Goal: Find contact information: Find contact information

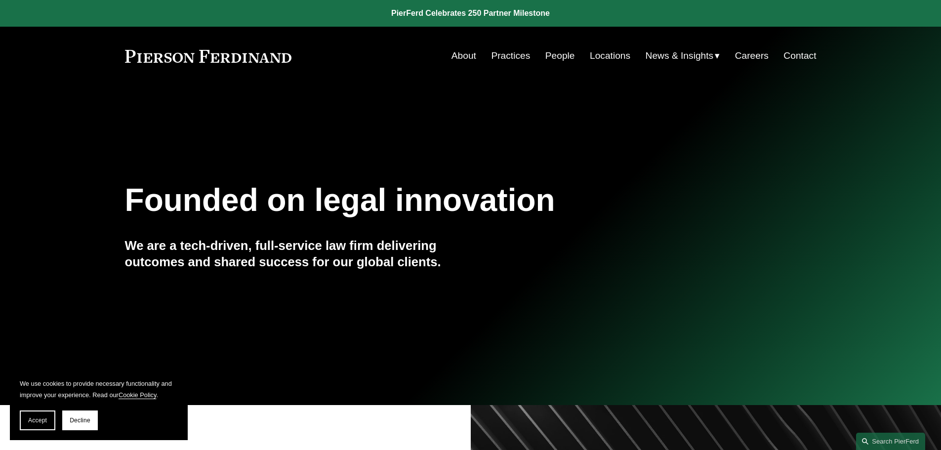
click at [606, 55] on link "Locations" at bounding box center [610, 55] width 41 height 19
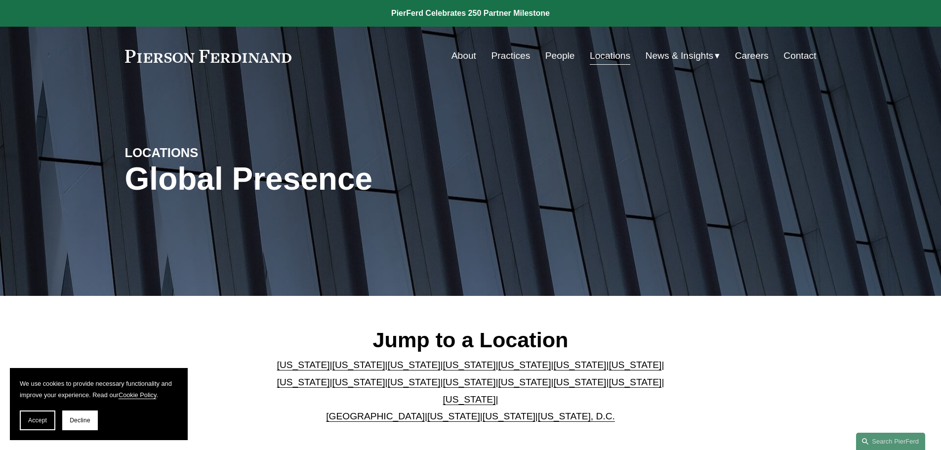
click at [609, 387] on link "[US_STATE]" at bounding box center [635, 382] width 53 height 10
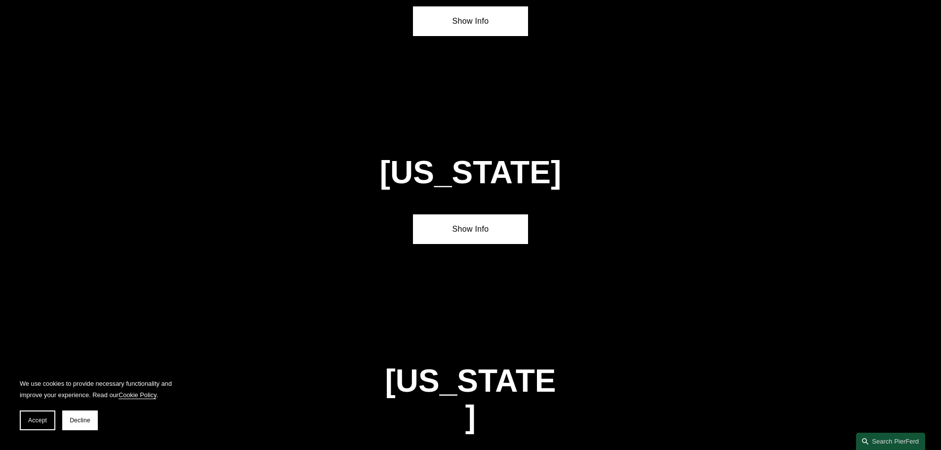
scroll to position [3155, 0]
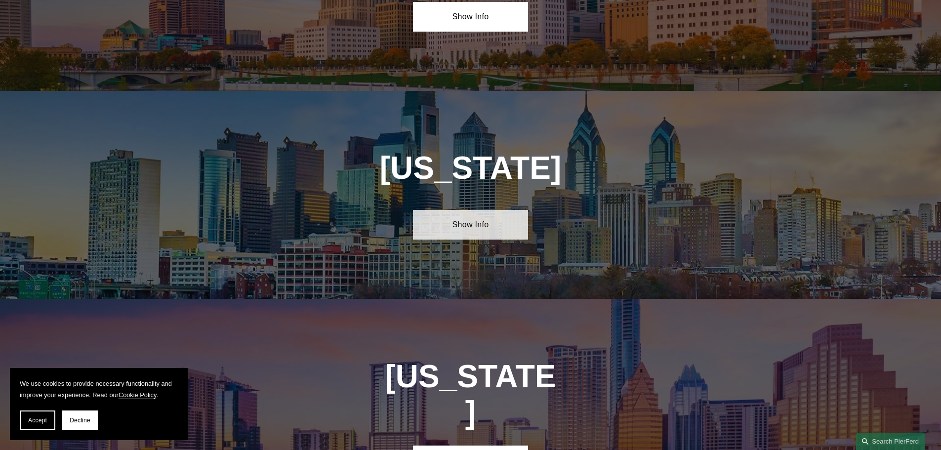
click at [457, 210] on link "Show Info" at bounding box center [470, 225] width 115 height 30
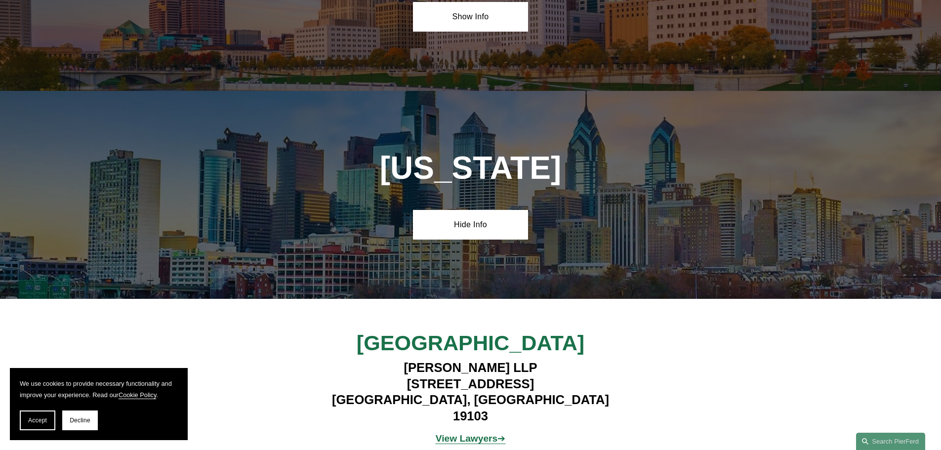
click at [468, 433] on strong "View Lawyers" at bounding box center [467, 438] width 62 height 10
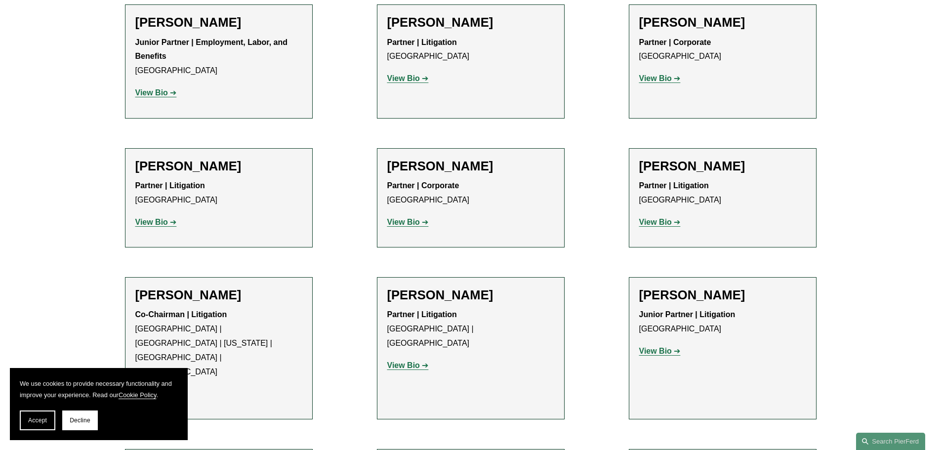
scroll to position [642, 0]
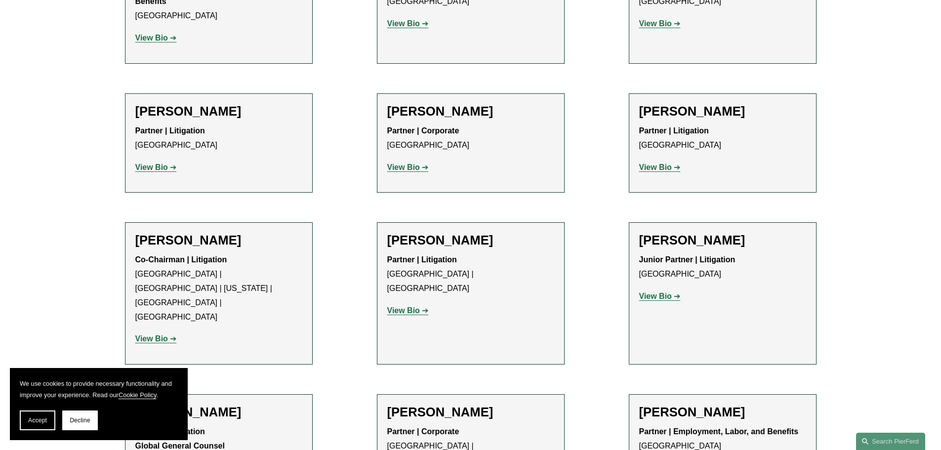
click at [413, 306] on strong "View Bio" at bounding box center [403, 310] width 33 height 8
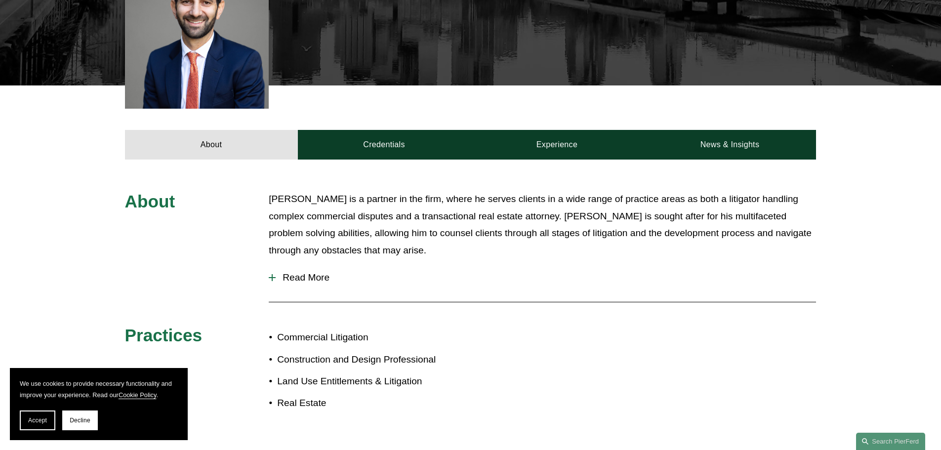
scroll to position [399, 0]
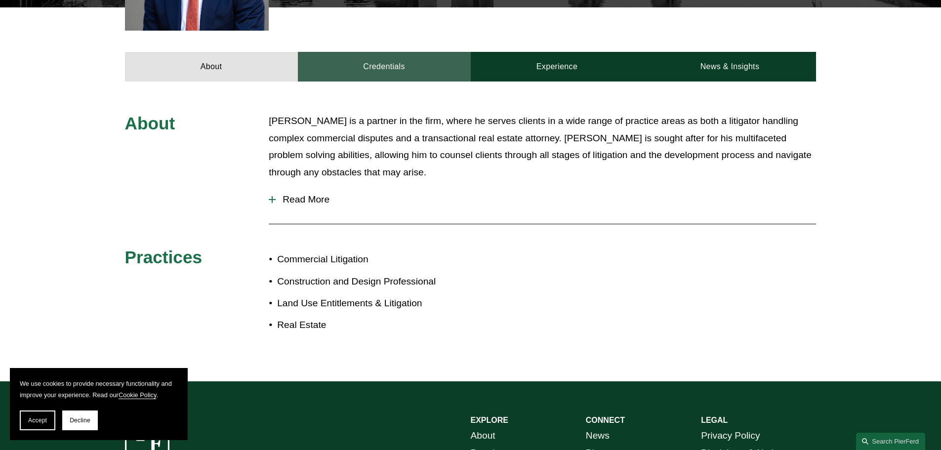
click at [367, 62] on link "Credentials" at bounding box center [384, 67] width 173 height 30
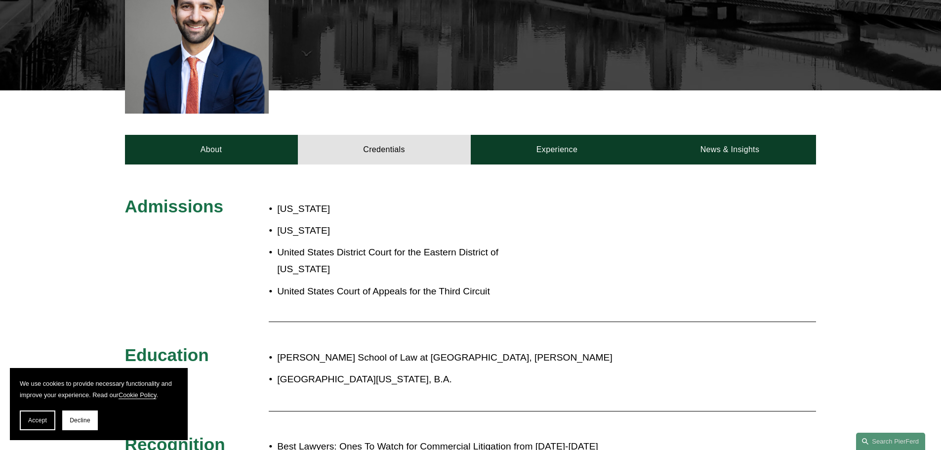
scroll to position [300, 0]
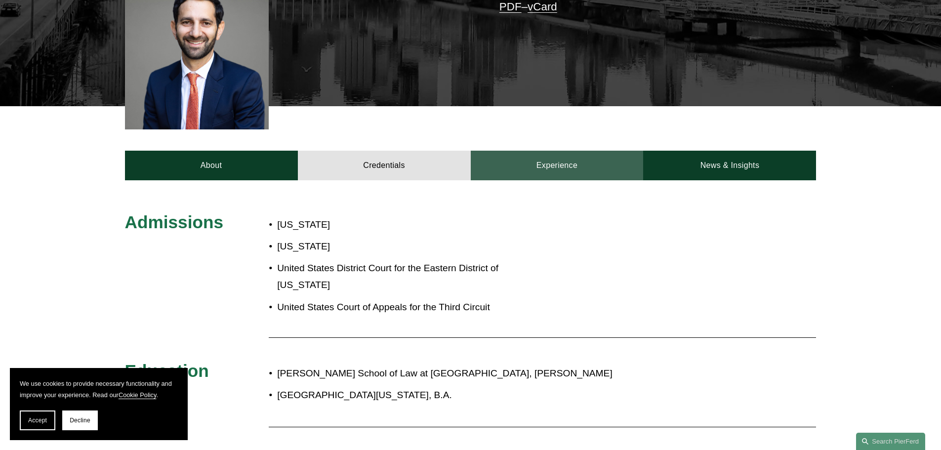
click at [510, 154] on link "Experience" at bounding box center [557, 166] width 173 height 30
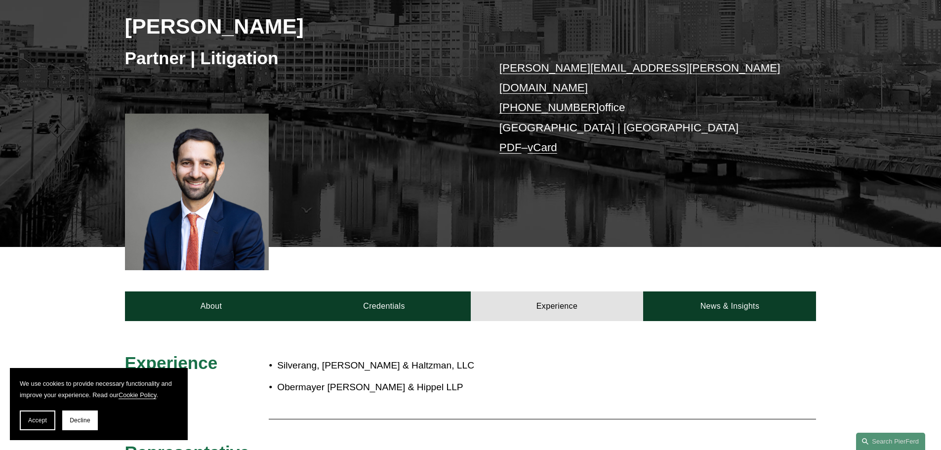
scroll to position [152, 0]
